Goal: Task Accomplishment & Management: Manage account settings

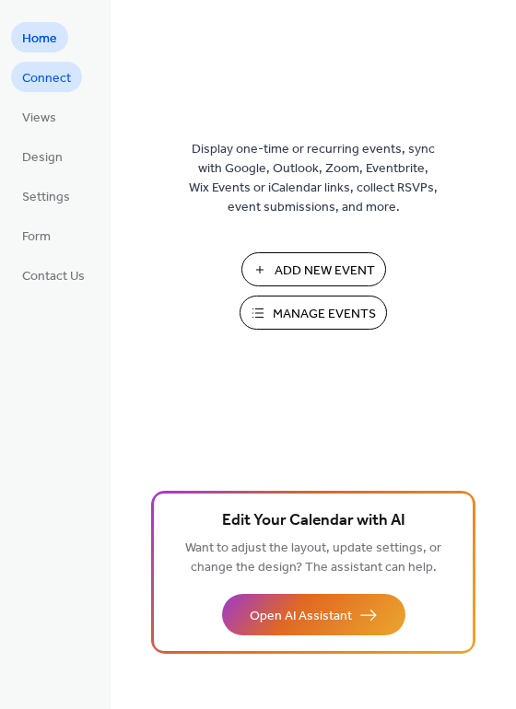
click at [41, 79] on span "Connect" at bounding box center [46, 78] width 49 height 19
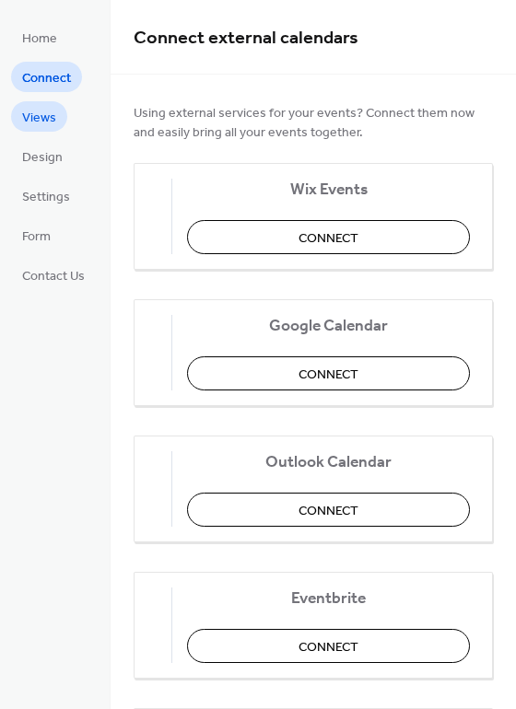
click at [17, 117] on link "Views" at bounding box center [39, 116] width 56 height 30
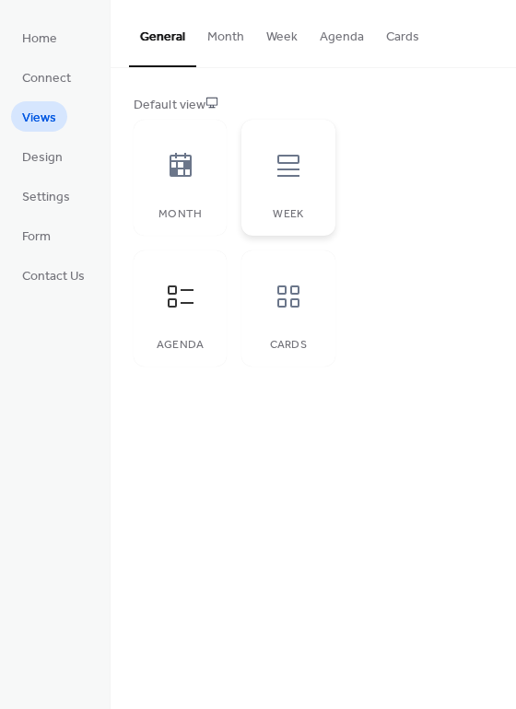
click at [286, 168] on icon at bounding box center [288, 165] width 29 height 29
click at [228, 40] on button "Month" at bounding box center [225, 32] width 59 height 65
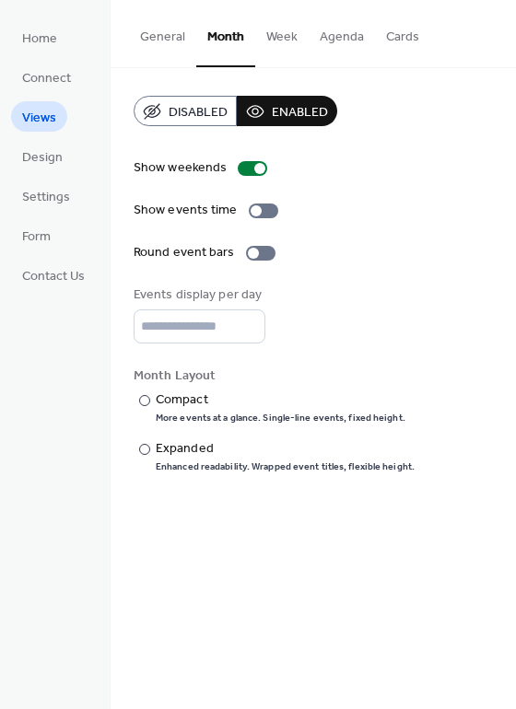
click at [348, 40] on button "Agenda" at bounding box center [342, 32] width 66 height 65
